Goal: Navigation & Orientation: Understand site structure

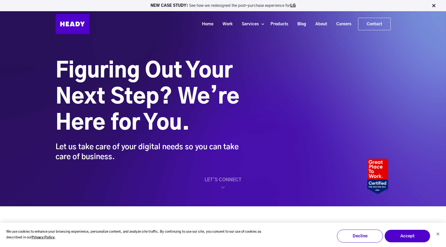
click at [76, 27] on img at bounding box center [73, 24] width 34 height 20
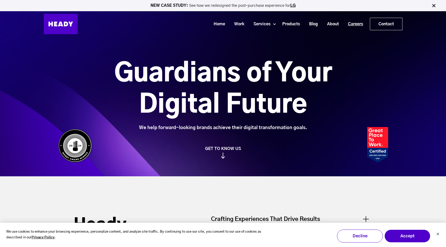
click at [354, 24] on link "Careers" at bounding box center [354, 24] width 24 height 10
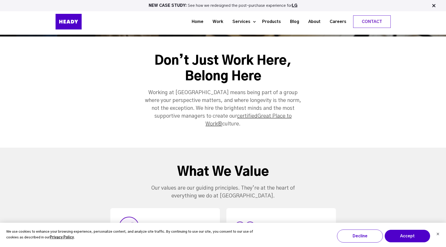
scroll to position [19, 0]
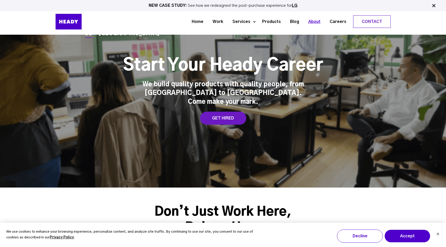
click at [316, 23] on link "About" at bounding box center [312, 22] width 21 height 10
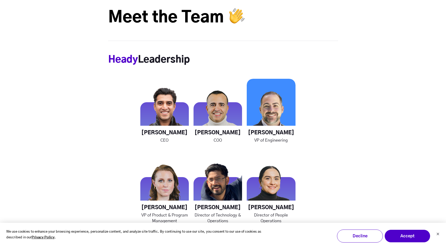
scroll to position [693, 0]
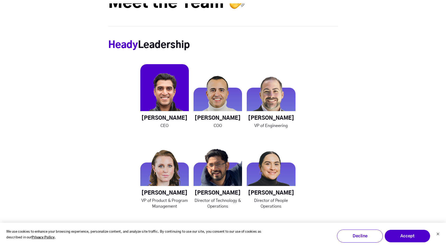
click at [167, 91] on img at bounding box center [164, 88] width 49 height 49
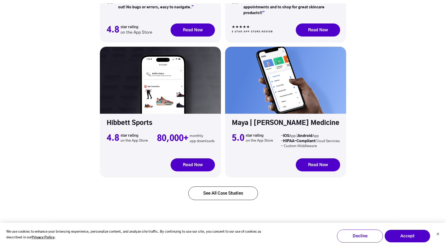
scroll to position [1695, 0]
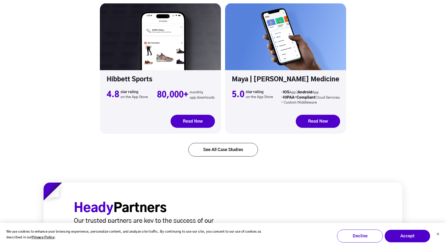
click at [220, 143] on link "See All Case Studies" at bounding box center [223, 150] width 70 height 14
